Goal: Task Accomplishment & Management: Complete application form

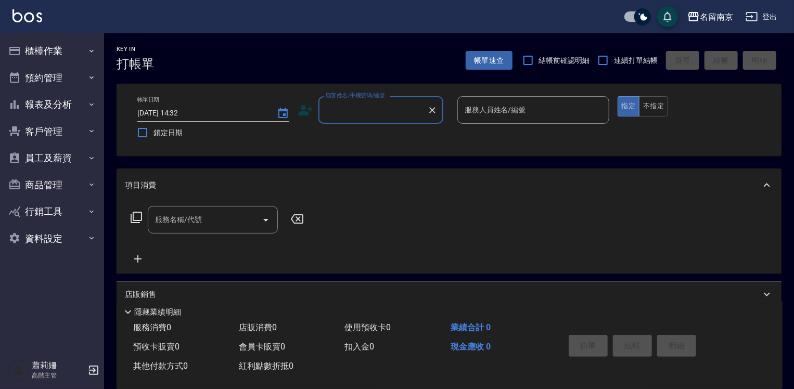
drag, startPoint x: 0, startPoint y: 0, endPoint x: 342, endPoint y: 116, distance: 361.0
click at [332, 117] on input "顧客姓名/手機號碼/編號" at bounding box center [373, 110] width 100 height 18
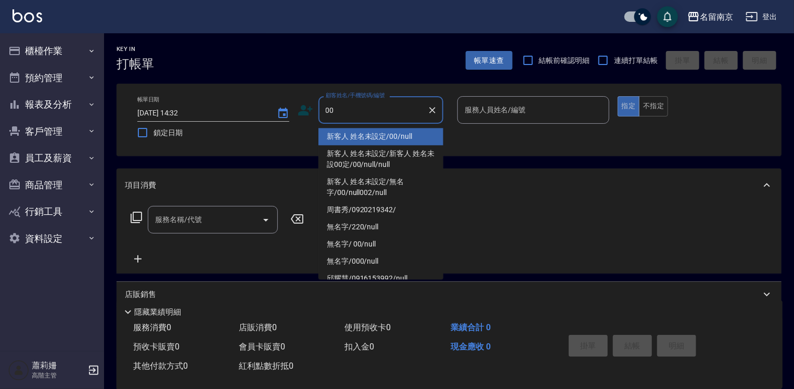
type input "新客人 姓名未設定/00/null"
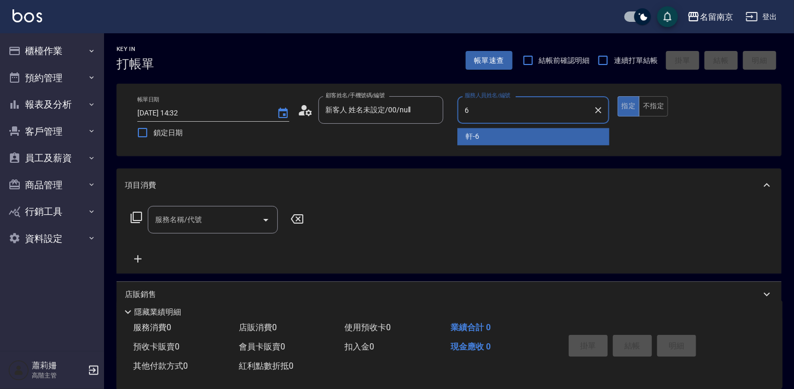
type input "軒-6"
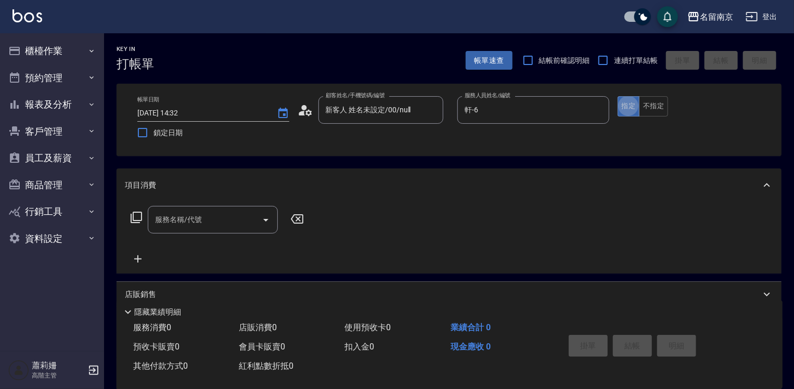
type button "true"
click at [653, 102] on button "不指定" at bounding box center [653, 106] width 29 height 20
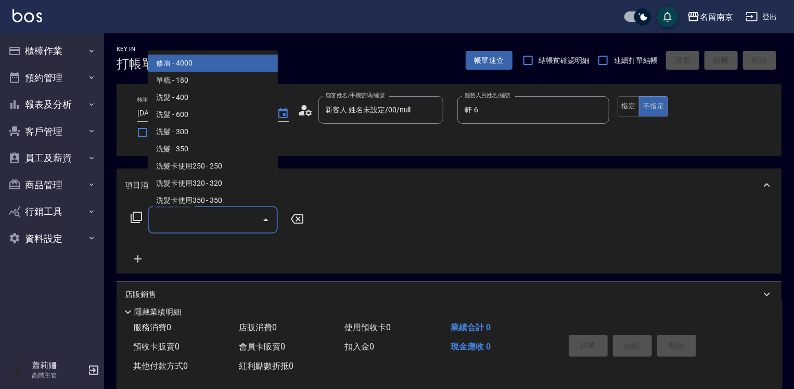
click at [210, 224] on input "服務名稱/代號" at bounding box center [204, 220] width 105 height 18
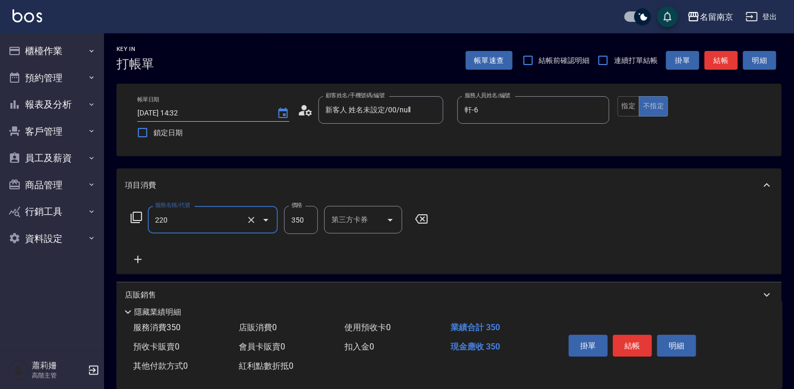
type input "洗髮(220)"
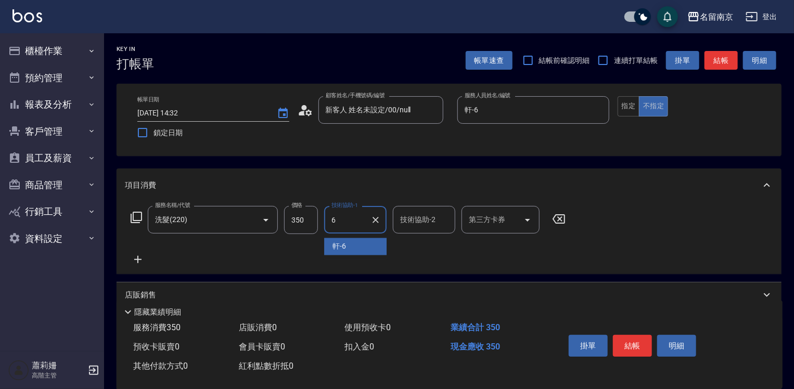
click at [358, 246] on div "軒 -6" at bounding box center [355, 246] width 62 height 17
type input "軒-6"
click at [142, 259] on icon at bounding box center [138, 259] width 26 height 12
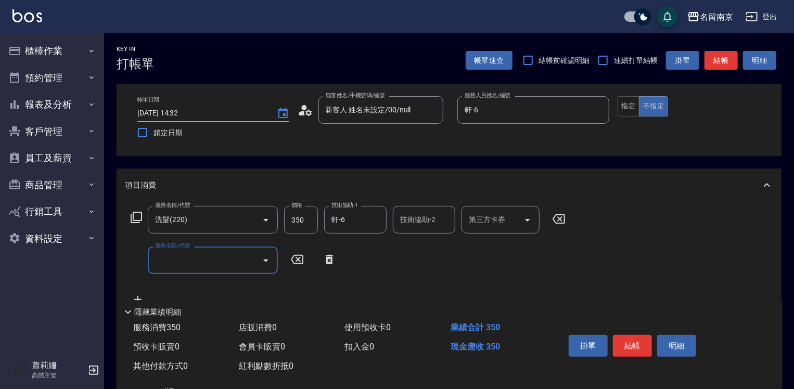
click at [173, 263] on input "服務名稱/代號" at bounding box center [204, 260] width 105 height 18
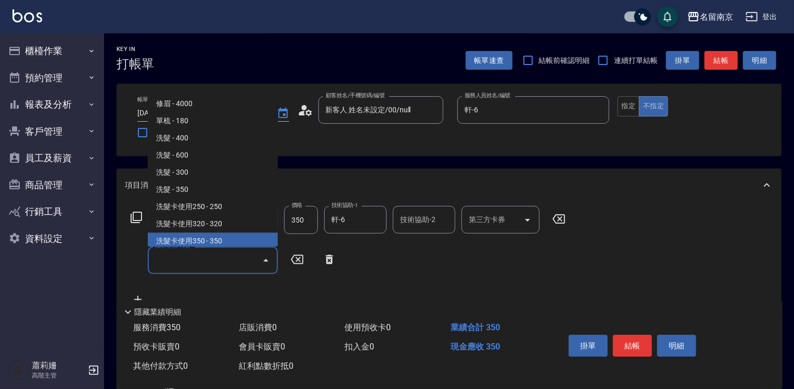
click at [139, 221] on icon at bounding box center [136, 217] width 12 height 12
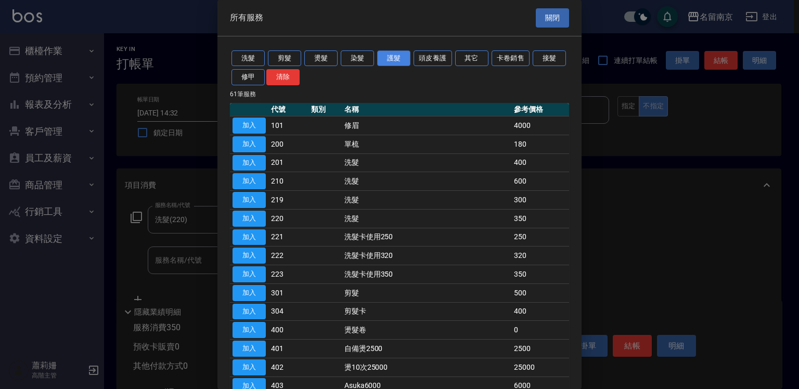
click at [392, 56] on button "護髮" at bounding box center [393, 58] width 33 height 16
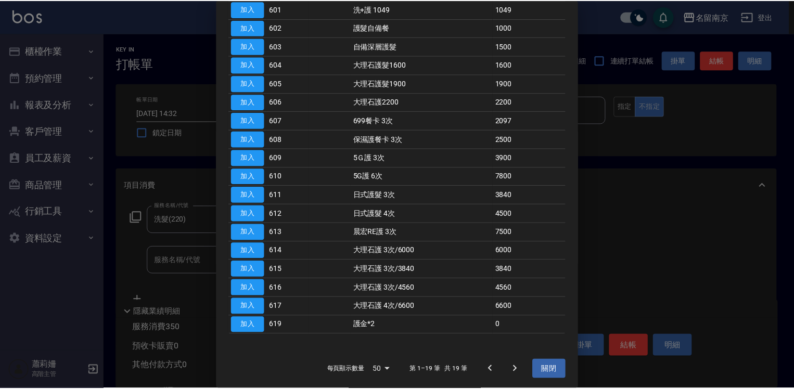
scroll to position [31, 0]
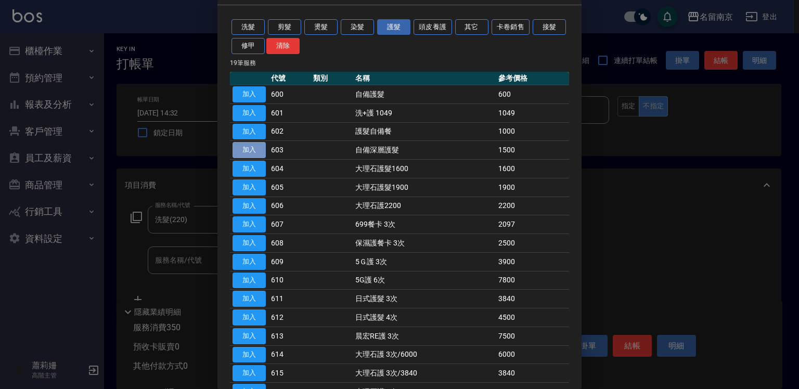
click at [252, 148] on button "加入" at bounding box center [249, 150] width 33 height 16
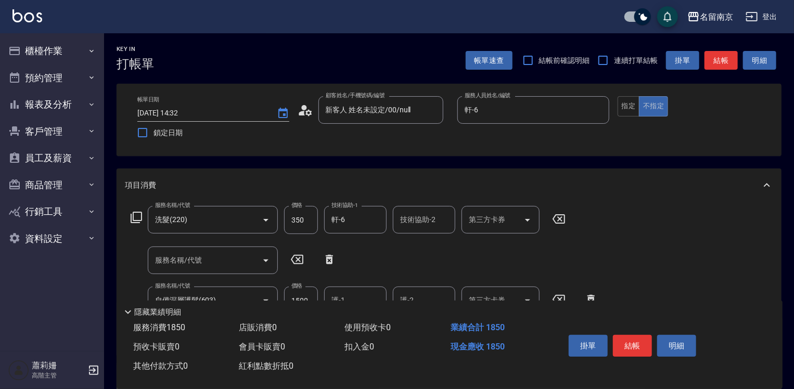
scroll to position [52, 0]
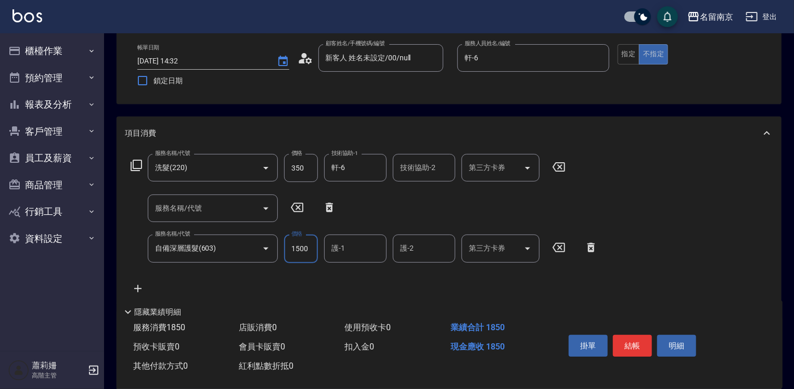
click at [305, 251] on input "1500" at bounding box center [301, 249] width 34 height 28
type input "1600"
type input "軒-6"
click at [636, 339] on button "結帳" at bounding box center [632, 346] width 39 height 22
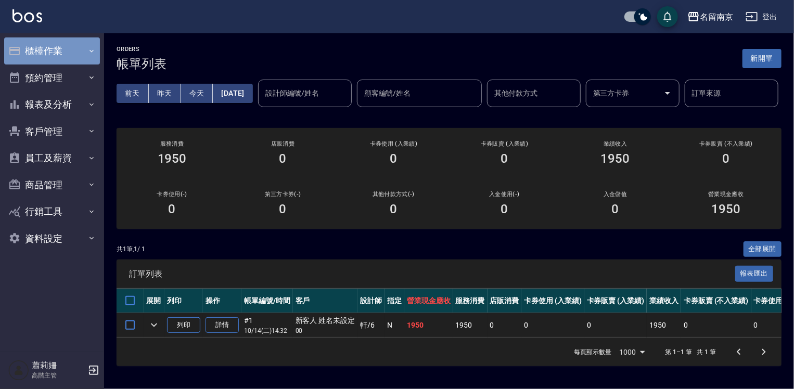
click at [58, 50] on button "櫃檯作業" at bounding box center [52, 50] width 96 height 27
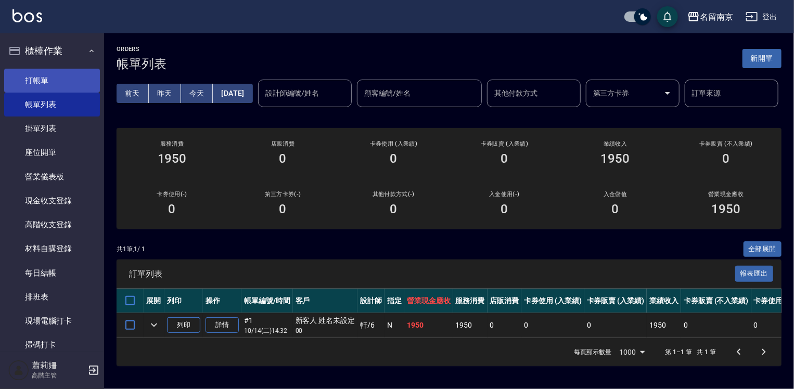
click at [58, 81] on link "打帳單" at bounding box center [52, 81] width 96 height 24
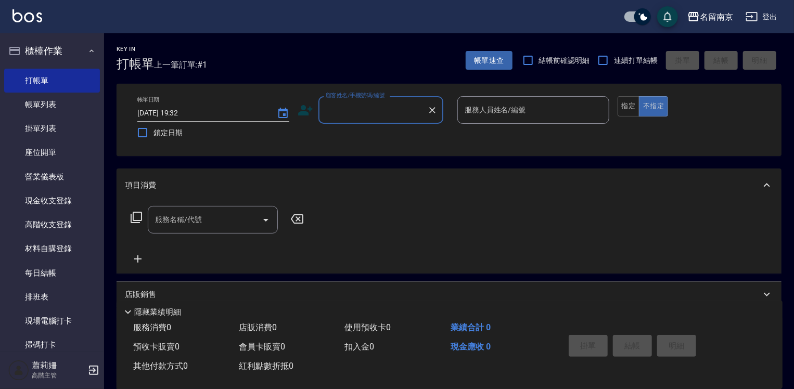
drag, startPoint x: 404, startPoint y: 111, endPoint x: 392, endPoint y: 105, distance: 13.7
click at [403, 111] on input "顧客姓名/手機號碼/編號" at bounding box center [373, 110] width 100 height 18
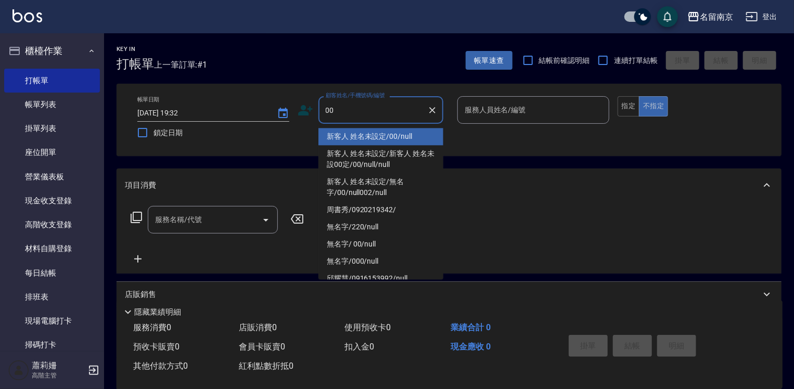
type input "新客人 姓名未設定/00/null"
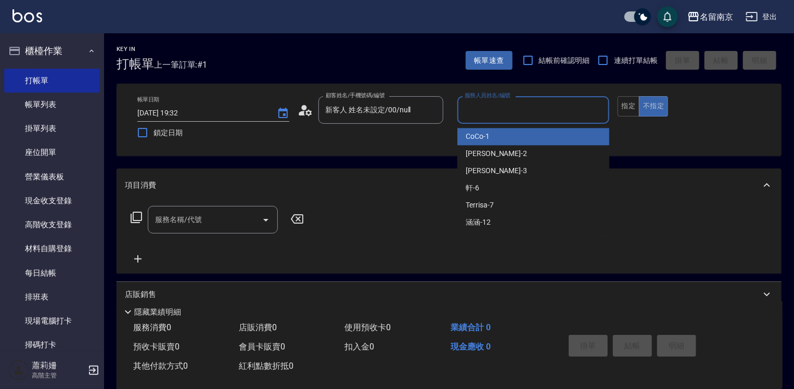
click at [514, 114] on input "服務人員姓名/編號" at bounding box center [533, 110] width 143 height 18
type input "軒-6"
type button "false"
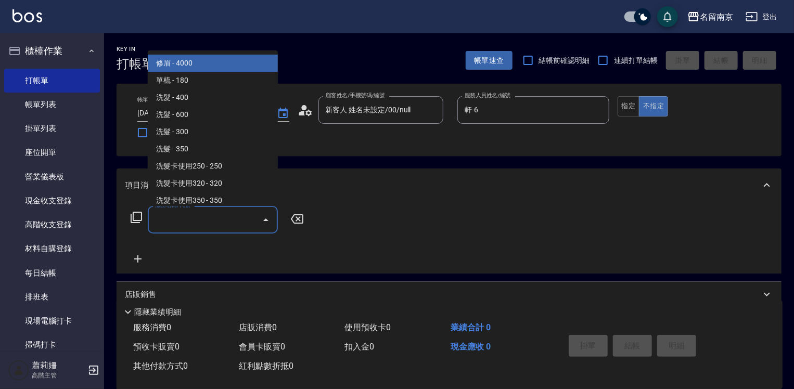
drag, startPoint x: 203, startPoint y: 217, endPoint x: 207, endPoint y: 226, distance: 9.4
click at [206, 223] on input "服務名稱/代號" at bounding box center [204, 220] width 105 height 18
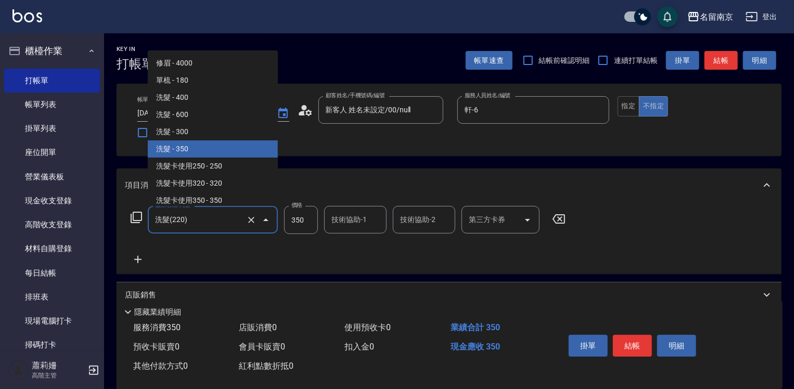
click at [207, 226] on input "洗髮(220)" at bounding box center [198, 220] width 92 height 18
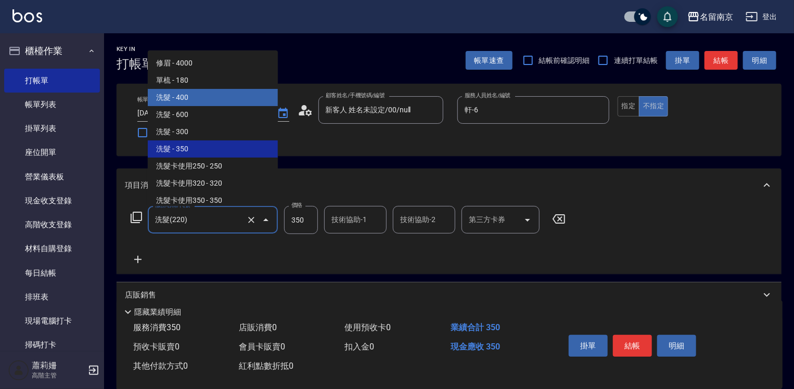
click at [208, 93] on span "洗髮 - 400" at bounding box center [213, 97] width 130 height 17
type input "洗髮(201)"
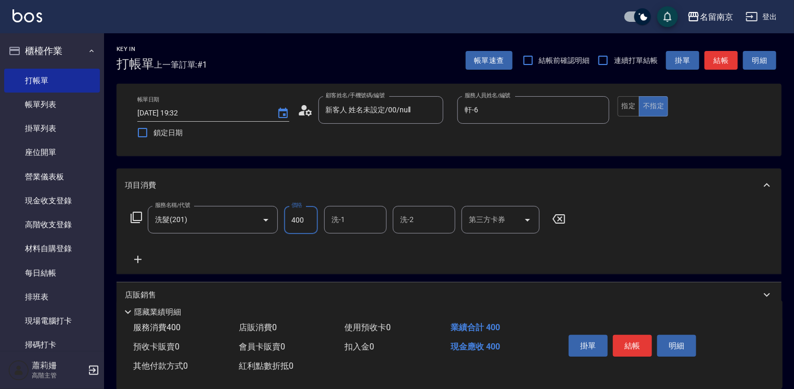
click at [303, 221] on input "400" at bounding box center [301, 220] width 34 height 28
type input "430"
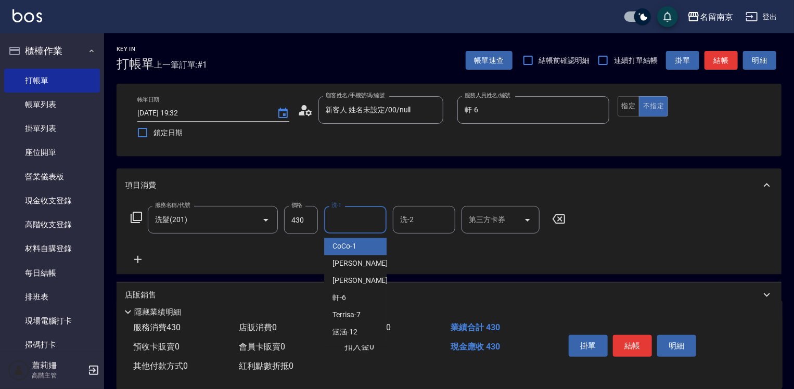
click at [345, 220] on input "洗-1" at bounding box center [355, 220] width 53 height 18
type input "軒-6"
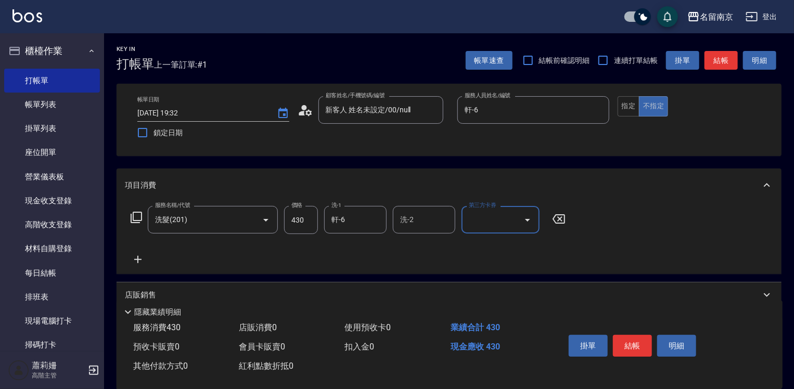
click at [624, 348] on button "結帳" at bounding box center [632, 346] width 39 height 22
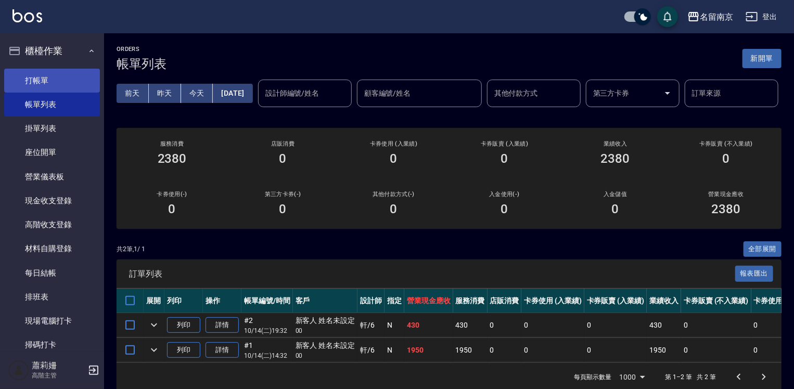
click at [47, 74] on link "打帳單" at bounding box center [52, 81] width 96 height 24
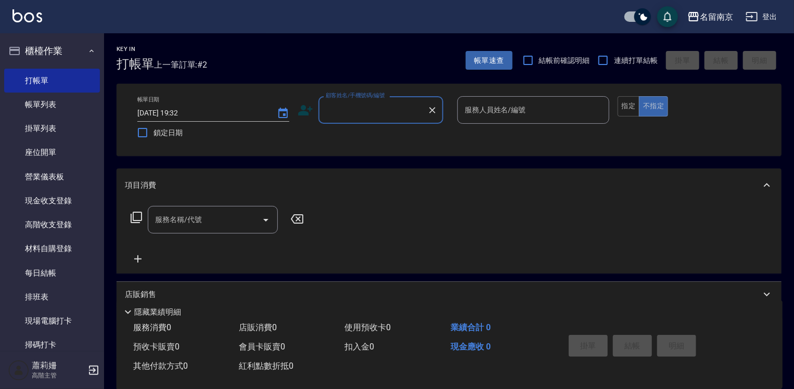
click at [359, 116] on input "顧客姓名/手機號碼/編號" at bounding box center [373, 110] width 100 height 18
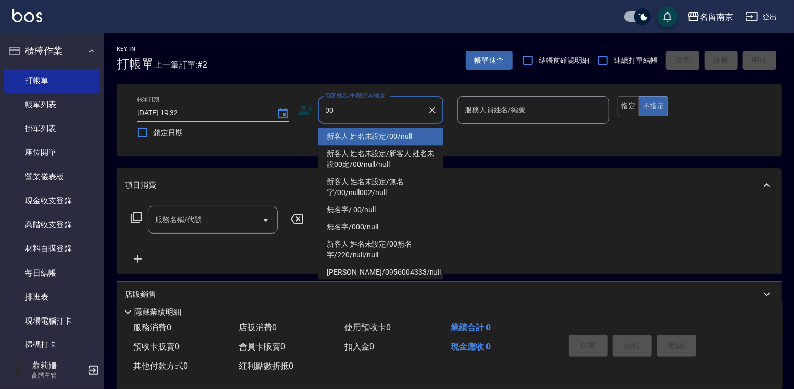
type input "新客人 姓名未設定/00/null"
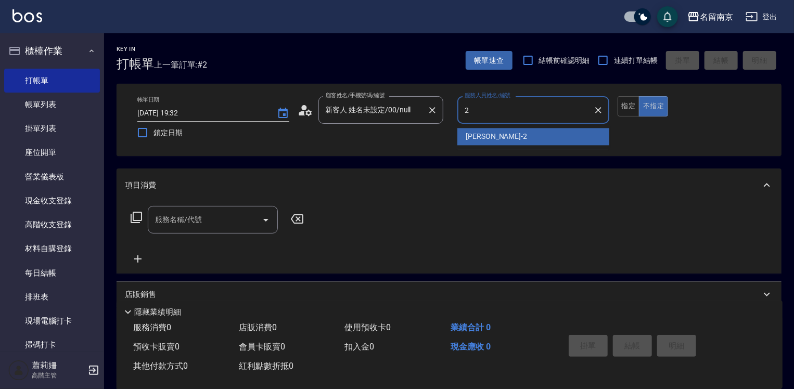
type input "[PERSON_NAME]-2"
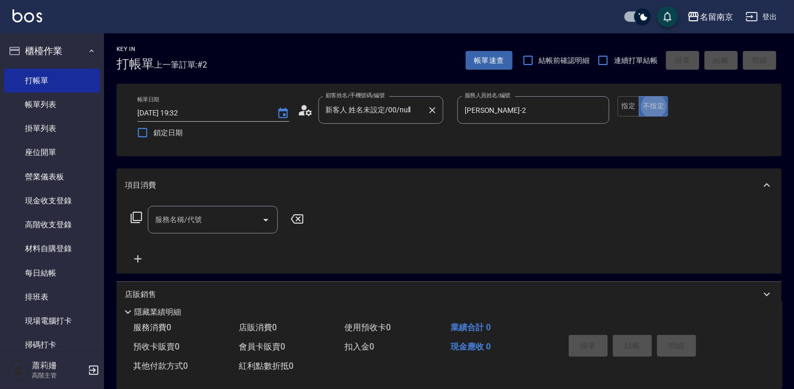
type button "false"
click at [171, 221] on input "服務名稱/代號" at bounding box center [204, 220] width 105 height 18
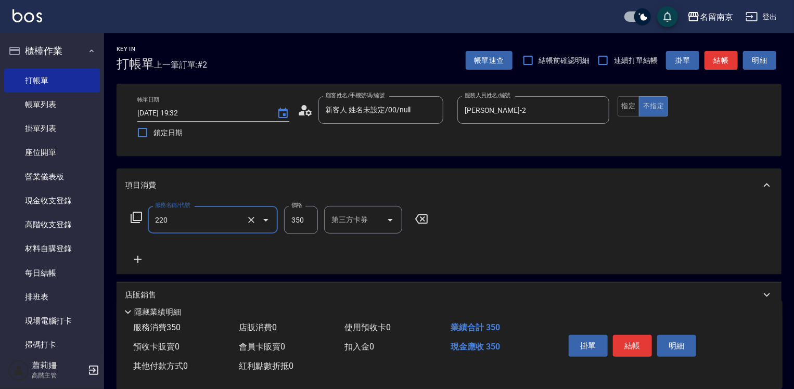
type input "洗髮(220)"
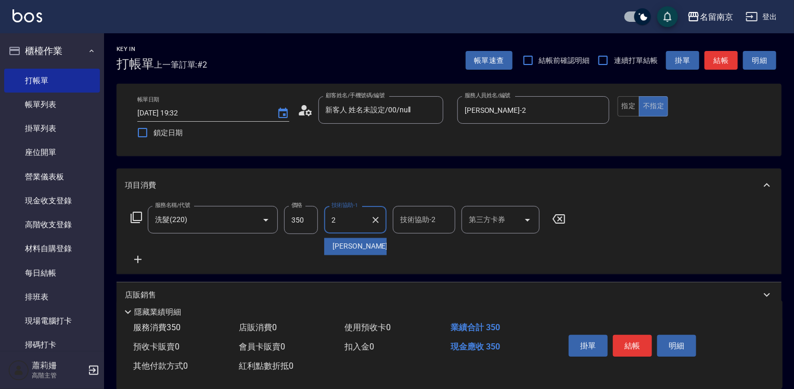
type input "[PERSON_NAME]-2"
click at [289, 226] on input "350" at bounding box center [301, 220] width 34 height 28
click at [298, 222] on input "450" at bounding box center [301, 220] width 34 height 28
type input "350"
click at [298, 230] on input "350" at bounding box center [301, 220] width 34 height 28
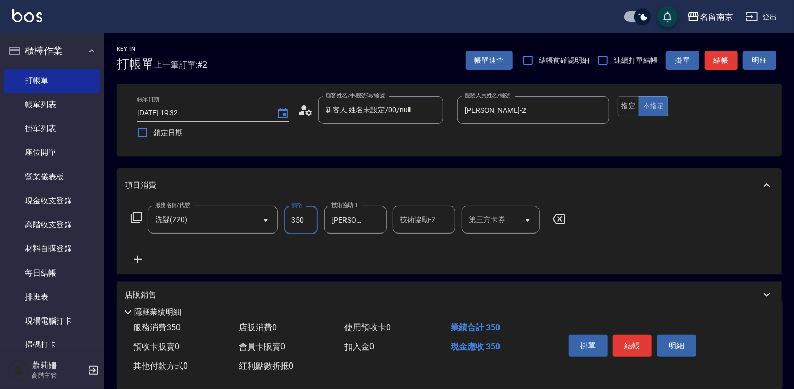
click at [135, 260] on icon at bounding box center [137, 259] width 7 height 7
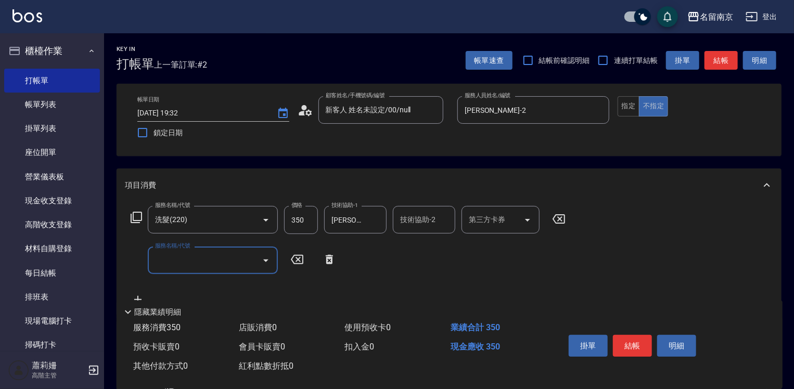
click at [636, 341] on button "結帳" at bounding box center [632, 346] width 39 height 22
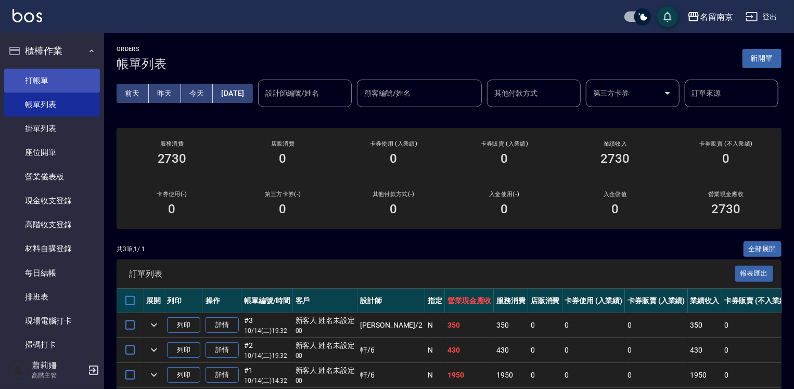
click at [73, 69] on link "打帳單" at bounding box center [52, 81] width 96 height 24
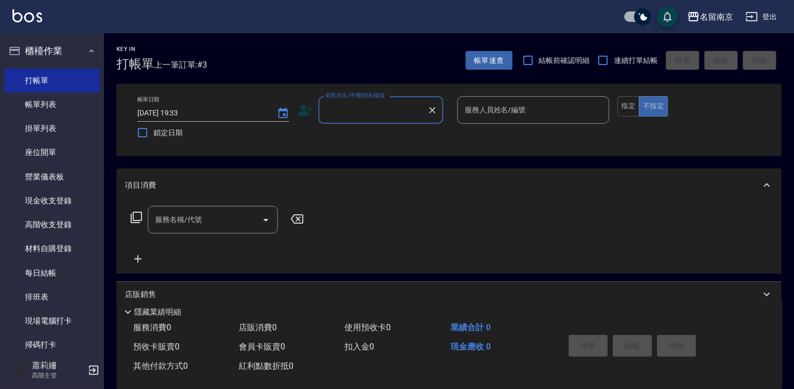
click at [381, 102] on input "顧客姓名/手機號碼/編號" at bounding box center [373, 110] width 100 height 18
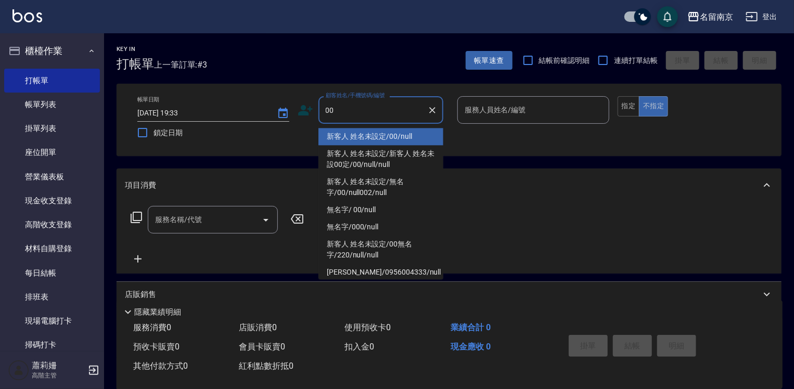
type input "新客人 姓名未設定/00/null"
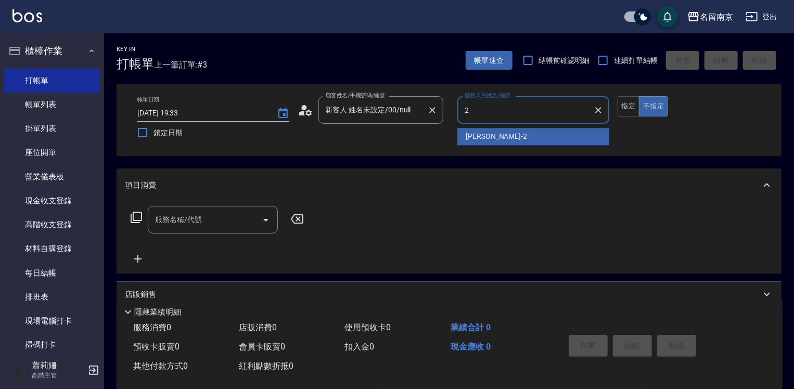
type input "[PERSON_NAME]-2"
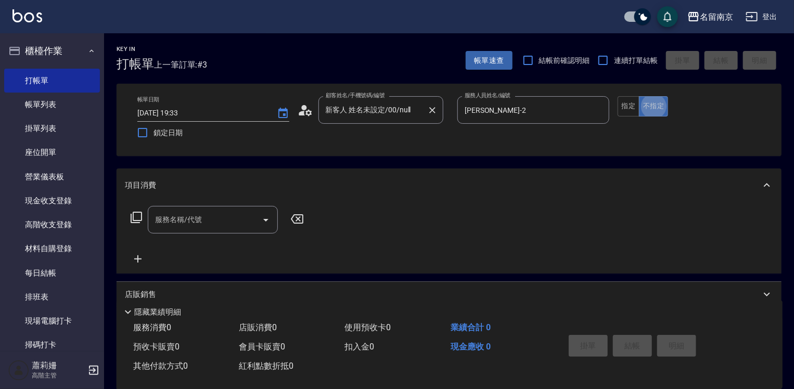
type button "false"
drag, startPoint x: 628, startPoint y: 104, endPoint x: 604, endPoint y: 117, distance: 28.4
click at [626, 106] on button "指定" at bounding box center [629, 106] width 22 height 20
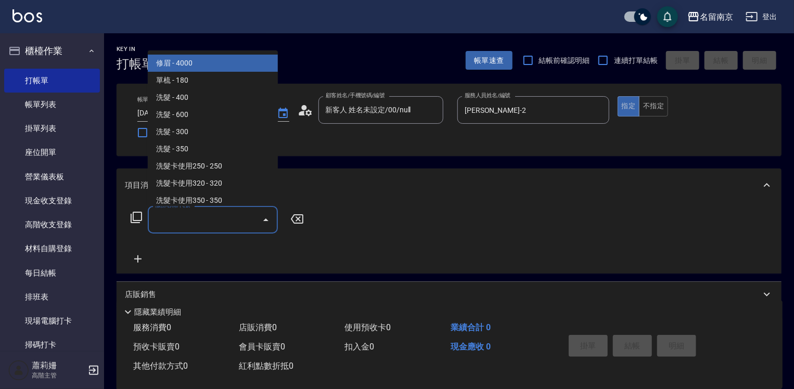
drag, startPoint x: 200, startPoint y: 223, endPoint x: 209, endPoint y: 219, distance: 9.6
click at [200, 223] on input "服務名稱/代號" at bounding box center [204, 220] width 105 height 18
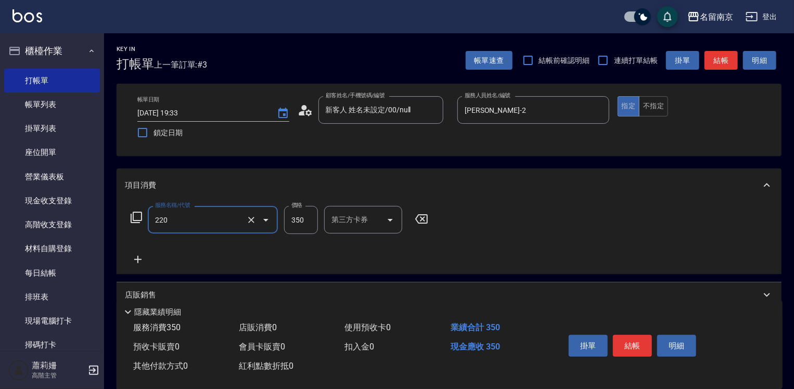
type input "洗髮(220)"
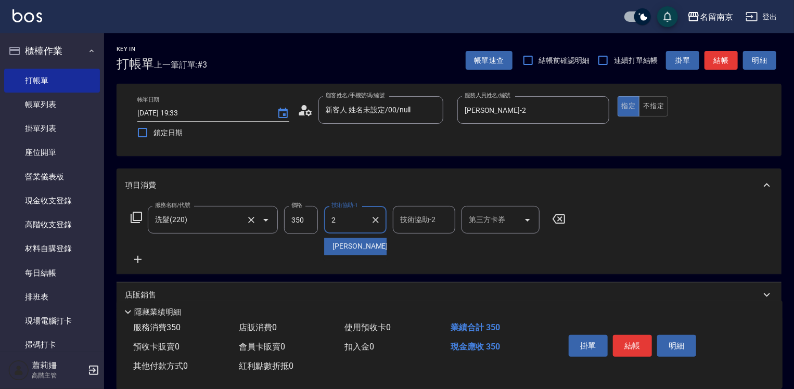
type input "[PERSON_NAME]-2"
click at [139, 258] on icon at bounding box center [138, 259] width 26 height 12
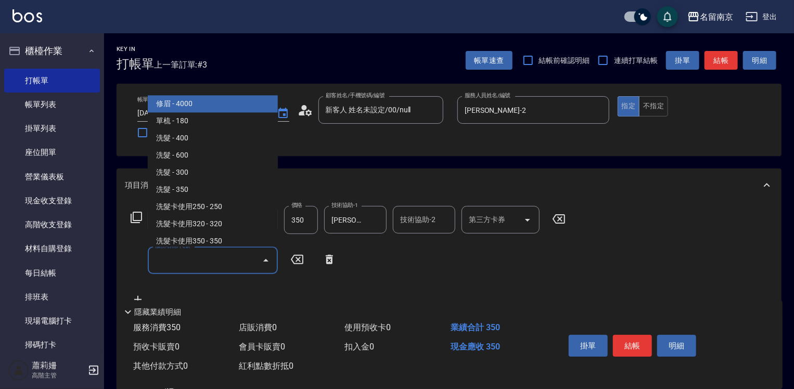
click at [185, 262] on input "服務名稱/代號" at bounding box center [204, 260] width 105 height 18
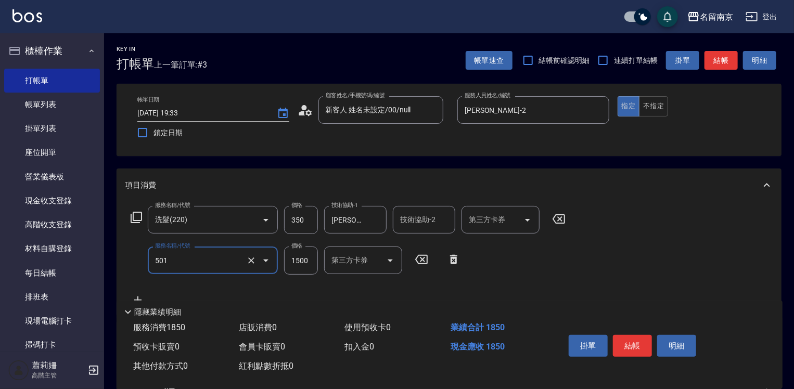
type input "染髮(1500)(501)"
type input "2600"
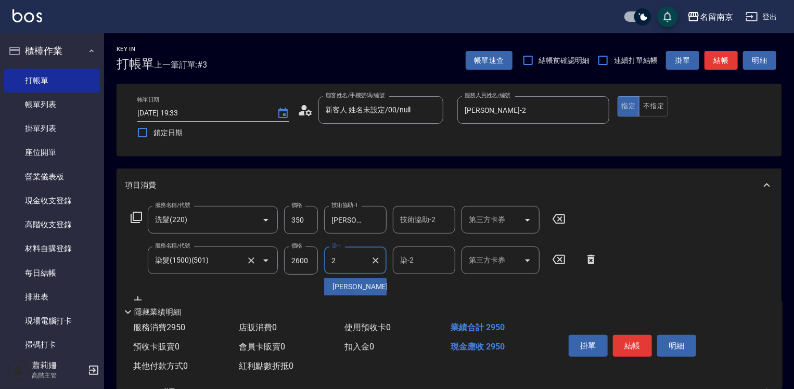
type input "[PERSON_NAME]-2"
click at [634, 342] on button "結帳" at bounding box center [632, 346] width 39 height 22
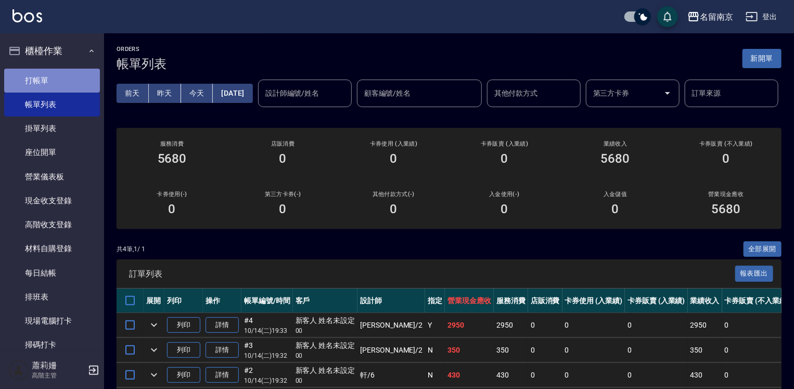
click at [63, 75] on link "打帳單" at bounding box center [52, 81] width 96 height 24
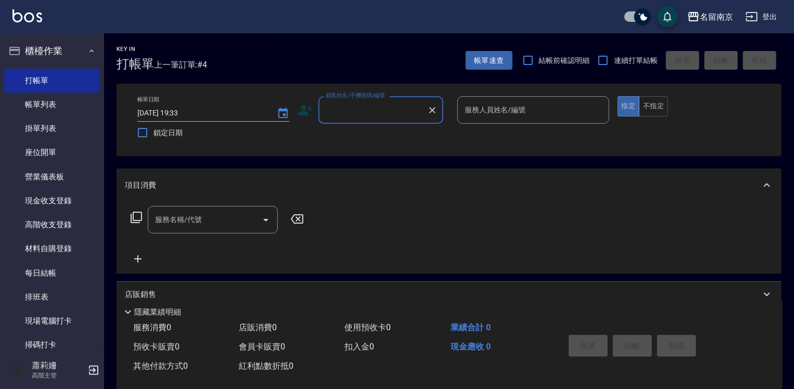
click at [350, 106] on input "顧客姓名/手機號碼/編號" at bounding box center [373, 110] width 100 height 18
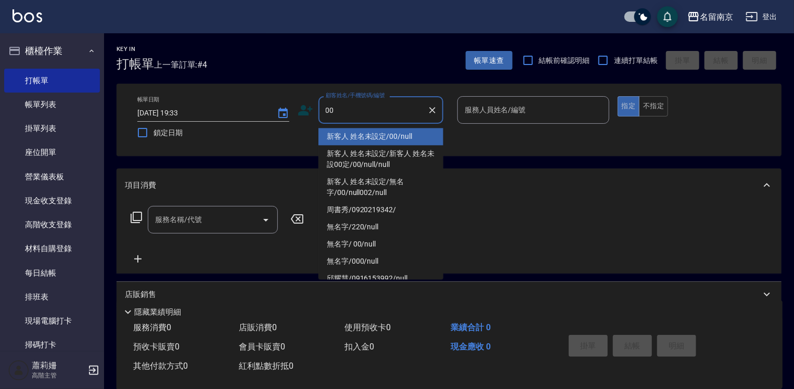
type input "新客人 姓名未設定/00/null"
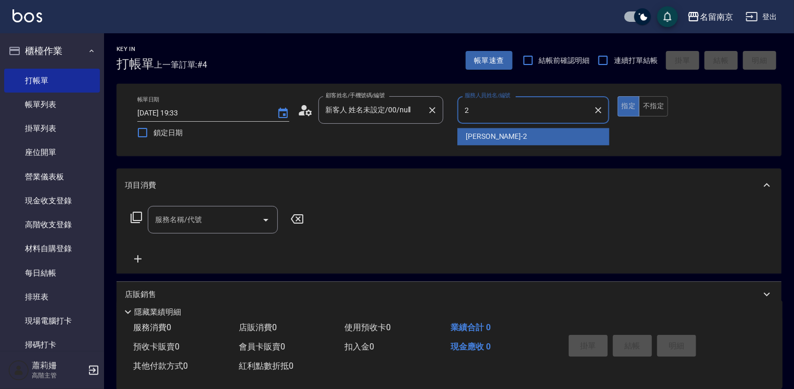
type input "2"
type button "true"
type input "[PERSON_NAME]-2"
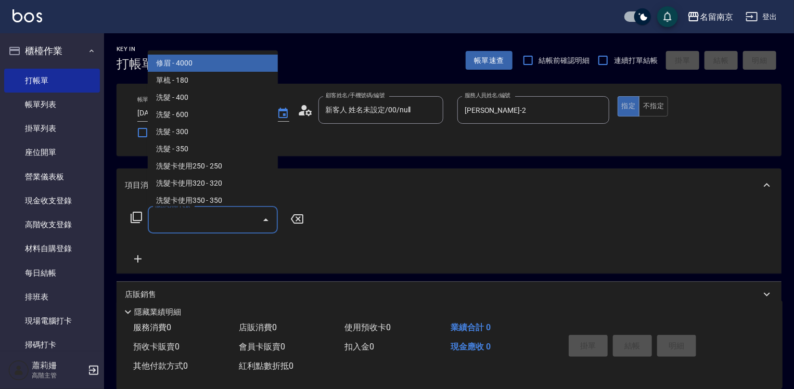
drag, startPoint x: 174, startPoint y: 219, endPoint x: 262, endPoint y: 237, distance: 89.8
click at [186, 222] on input "服務名稱/代號" at bounding box center [204, 220] width 105 height 18
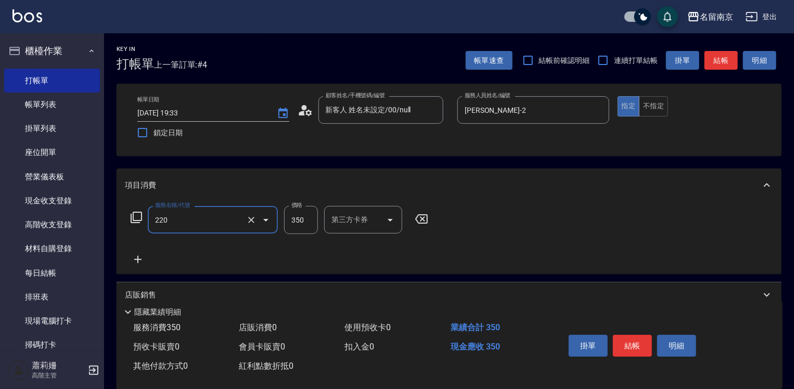
type input "洗髮(220)"
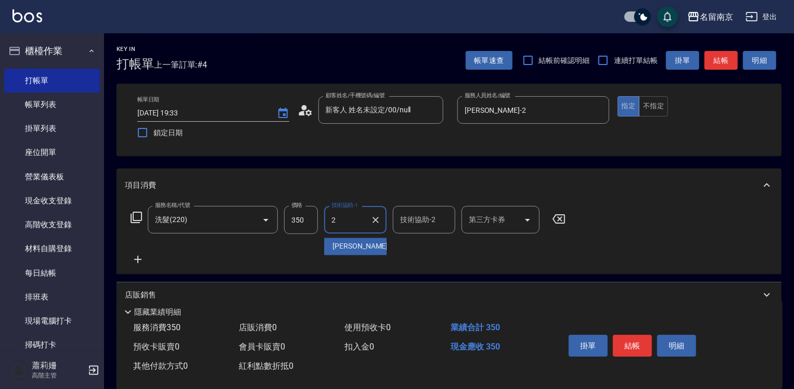
type input "[PERSON_NAME]-2"
click at [139, 256] on icon at bounding box center [138, 259] width 26 height 12
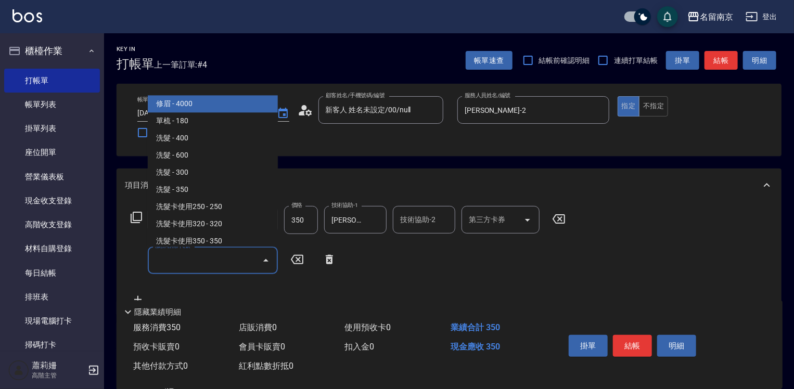
click at [177, 260] on input "服務名稱/代號" at bounding box center [204, 260] width 105 height 18
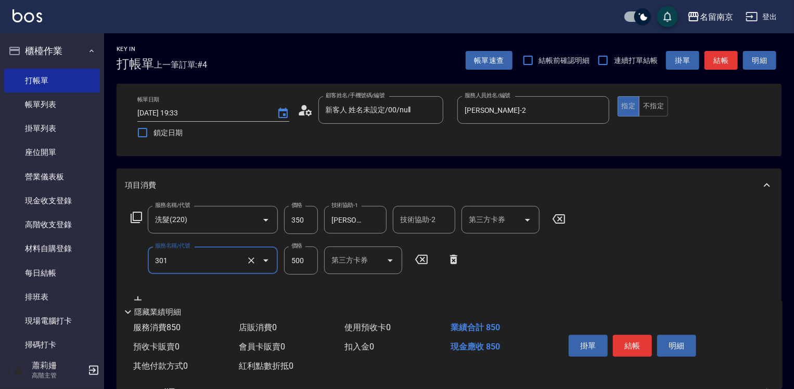
type input "剪髮(301)"
type input "650"
click at [137, 217] on icon at bounding box center [136, 217] width 12 height 12
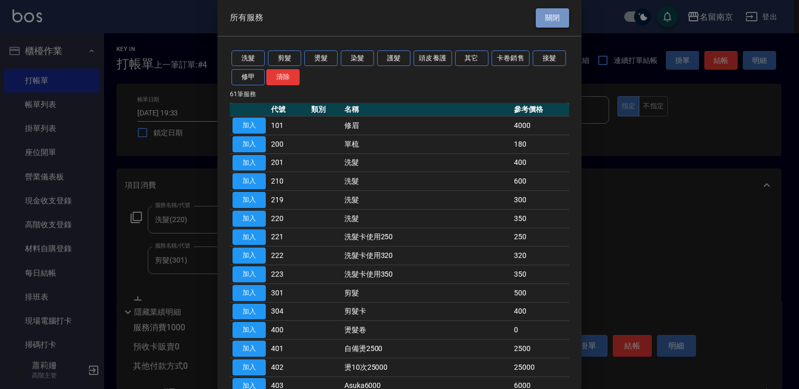
click at [540, 21] on button "關閉" at bounding box center [552, 17] width 33 height 19
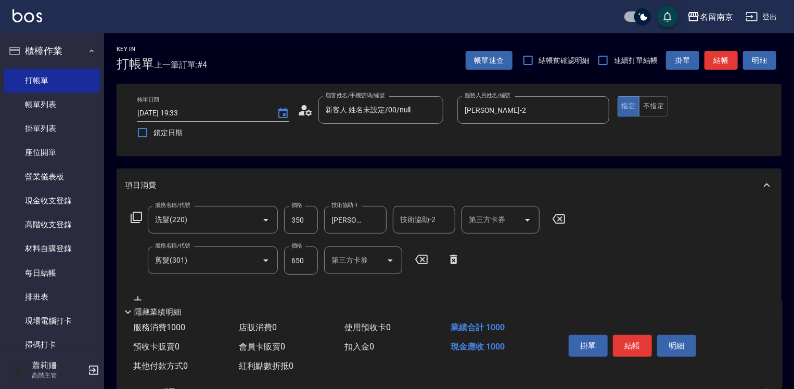
scroll to position [160, 0]
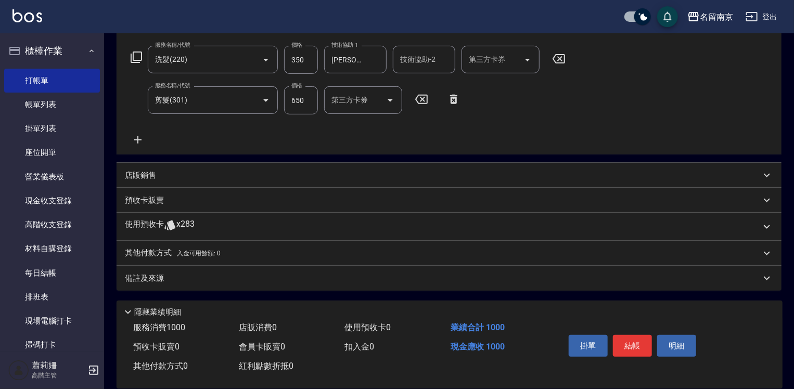
click at [137, 137] on icon at bounding box center [138, 140] width 26 height 12
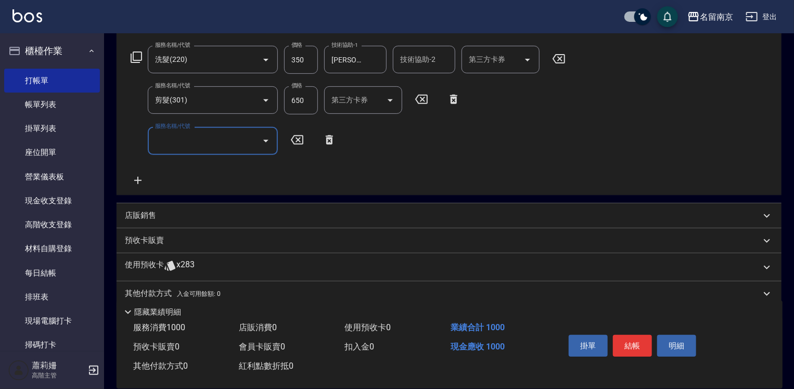
click at [168, 137] on div "服務名稱/代號 服務名稱/代號" at bounding box center [213, 141] width 130 height 28
type input "染髮(1500)(501)"
type input "2000"
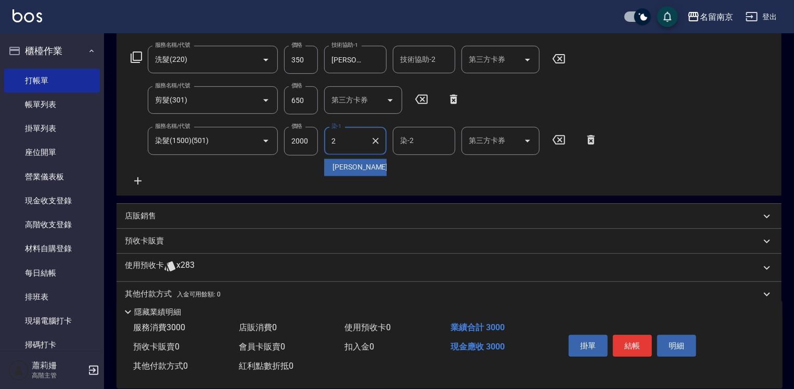
type input "[PERSON_NAME]-2"
click at [370, 59] on icon "Clear" at bounding box center [375, 60] width 10 height 10
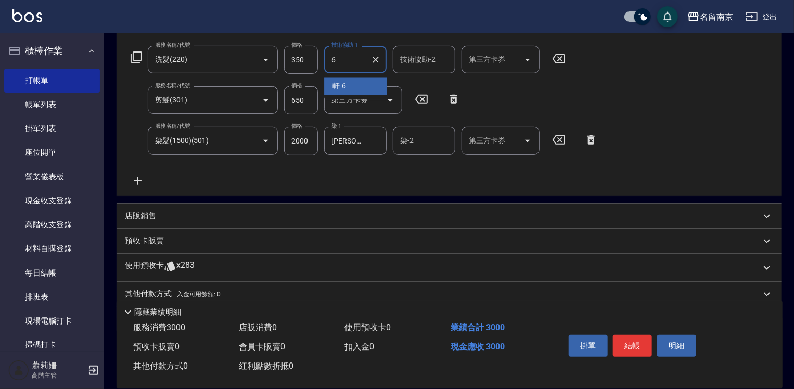
type input "軒-6"
click at [627, 338] on button "結帳" at bounding box center [632, 346] width 39 height 22
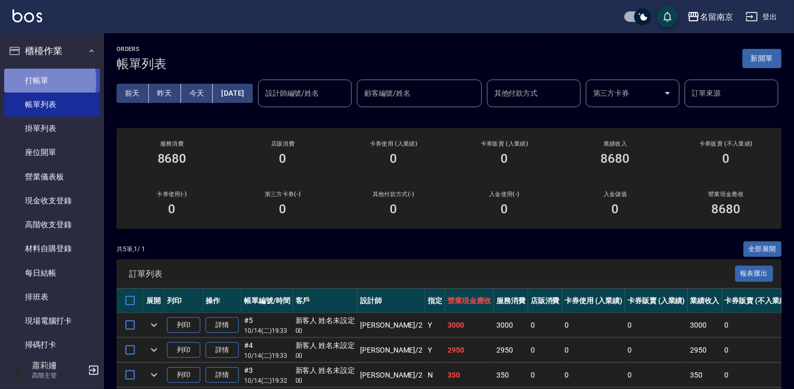
click at [23, 81] on link "打帳單" at bounding box center [52, 81] width 96 height 24
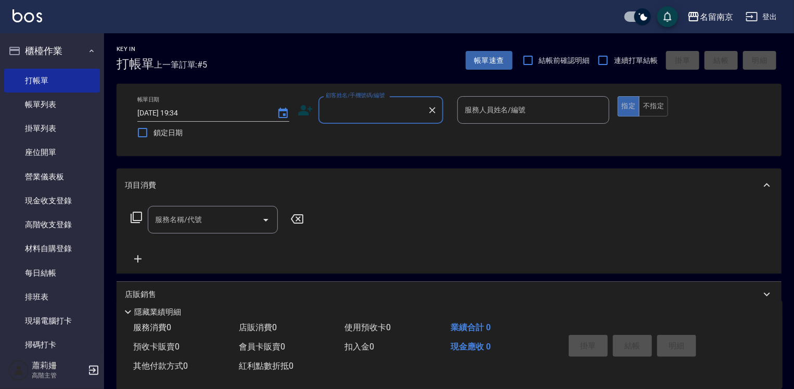
click at [361, 113] on input "顧客姓名/手機號碼/編號" at bounding box center [373, 110] width 100 height 18
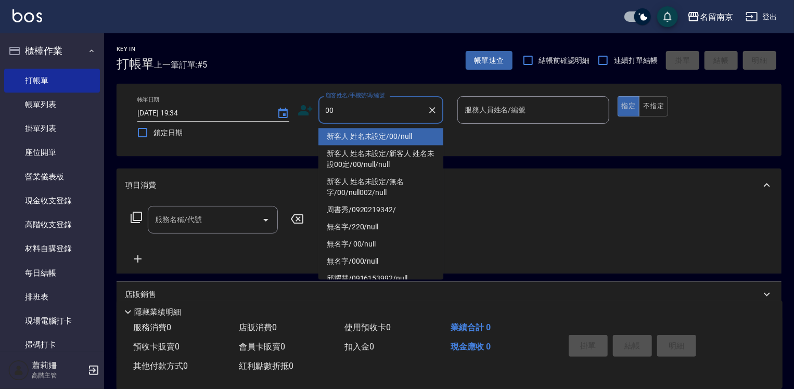
type input "新客人 姓名未設定/00/null"
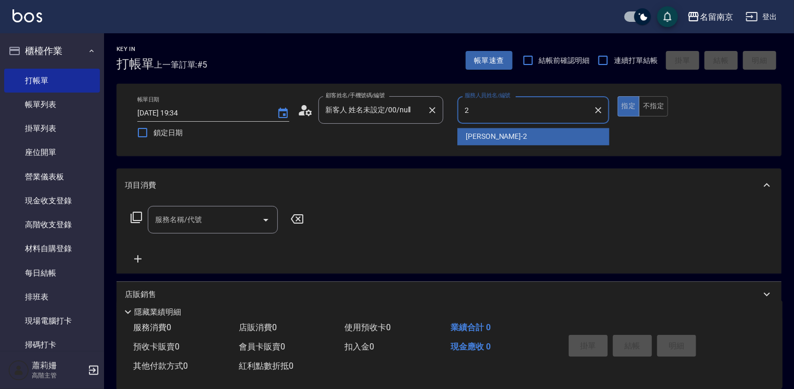
type input "[PERSON_NAME]-2"
type button "true"
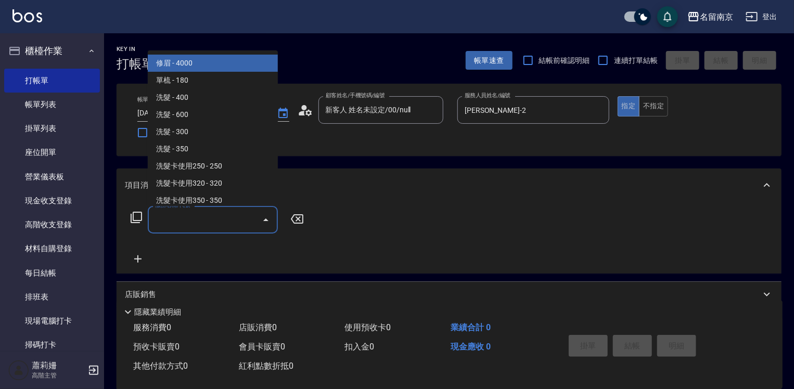
drag, startPoint x: 174, startPoint y: 223, endPoint x: 258, endPoint y: 225, distance: 83.3
click at [179, 223] on input "服務名稱/代號" at bounding box center [204, 220] width 105 height 18
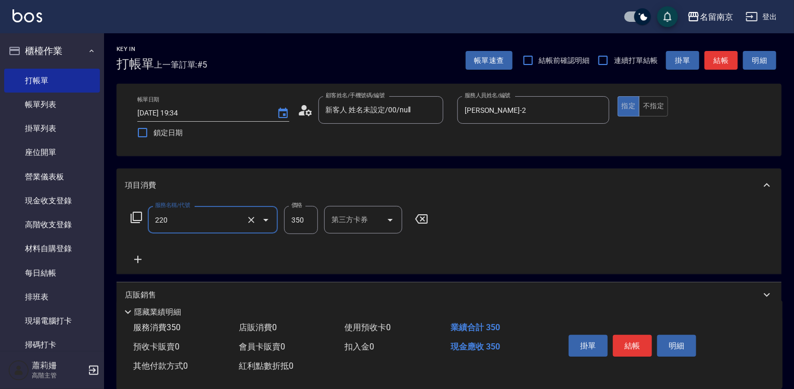
type input "洗髮(220)"
type input "3350"
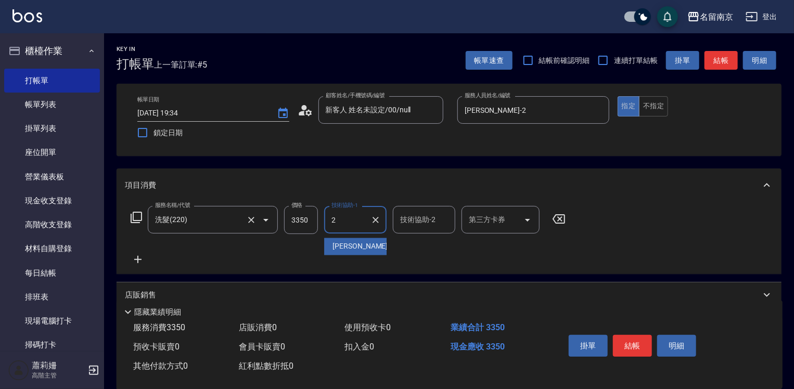
type input "[PERSON_NAME]-2"
click at [298, 219] on input "3350" at bounding box center [301, 220] width 34 height 28
type input "350"
click at [138, 260] on icon at bounding box center [137, 259] width 7 height 7
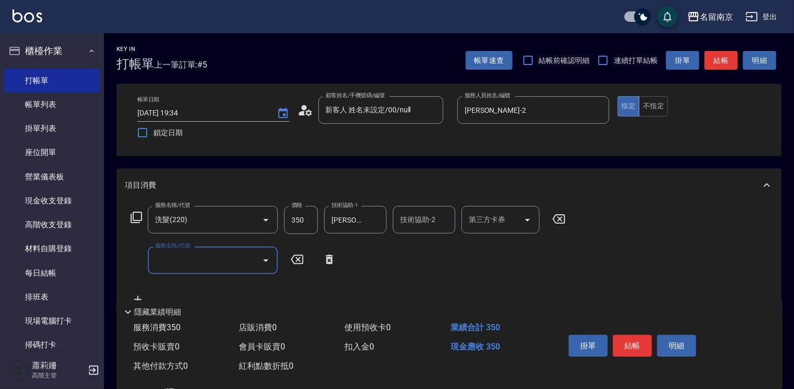
click at [166, 261] on input "服務名稱/代號" at bounding box center [204, 260] width 105 height 18
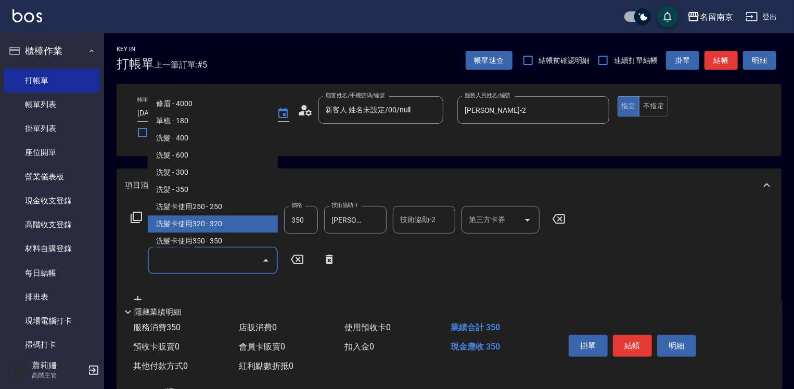
click at [137, 216] on icon at bounding box center [136, 217] width 12 height 12
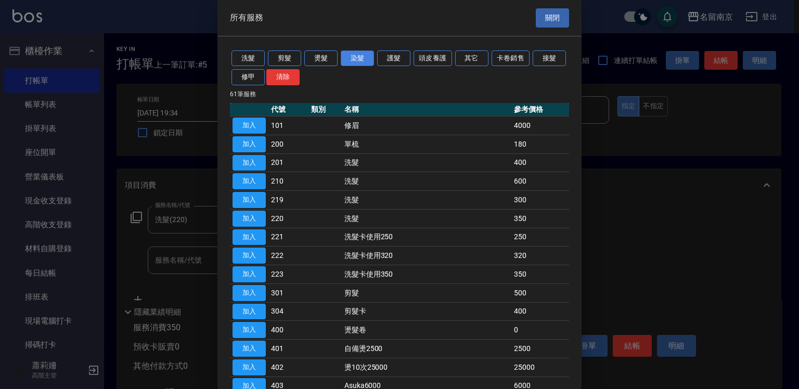
click at [356, 56] on button "染髮" at bounding box center [357, 58] width 33 height 16
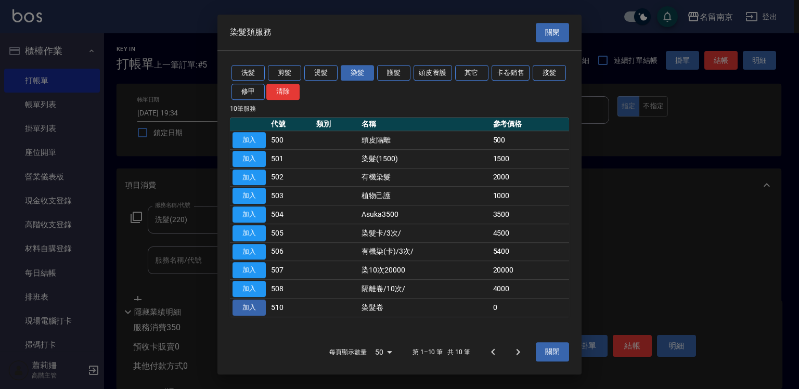
click at [255, 309] on button "加入" at bounding box center [249, 308] width 33 height 16
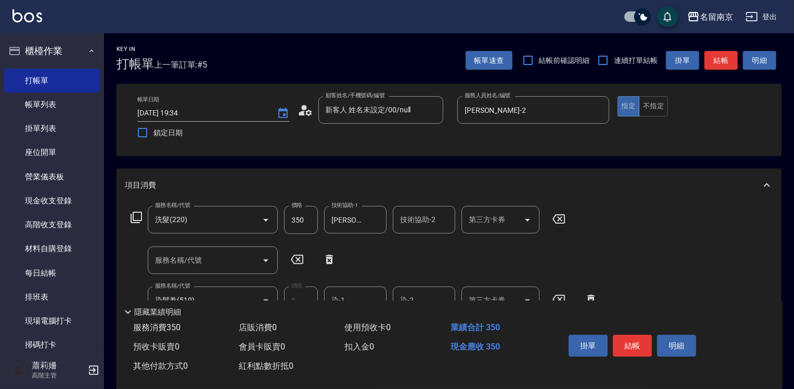
scroll to position [52, 0]
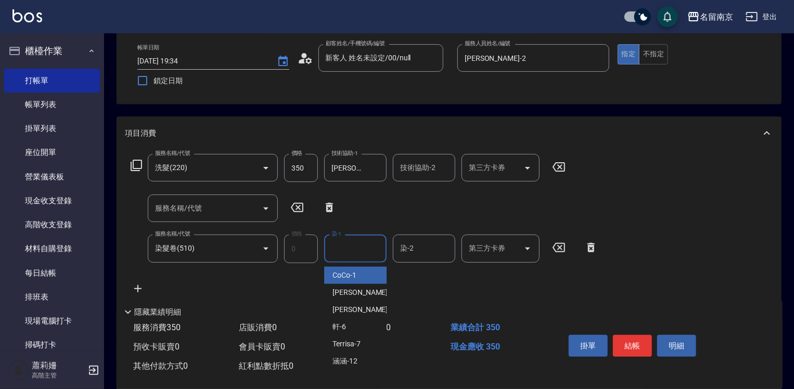
click at [351, 250] on input "染-1" at bounding box center [355, 248] width 53 height 18
type input "[PERSON_NAME]-2"
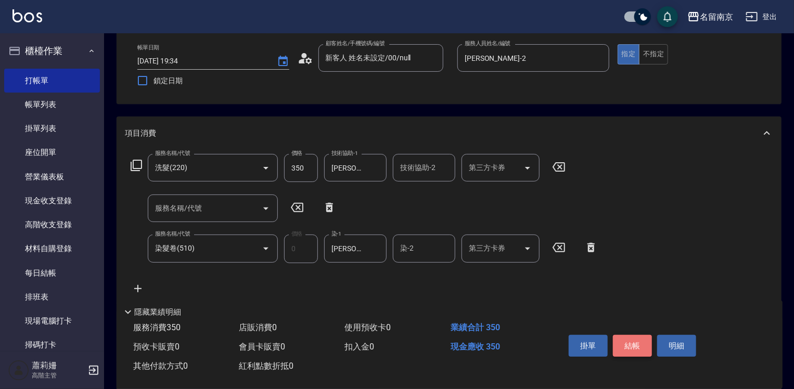
click at [633, 350] on button "結帳" at bounding box center [632, 346] width 39 height 22
